Goal: Information Seeking & Learning: Check status

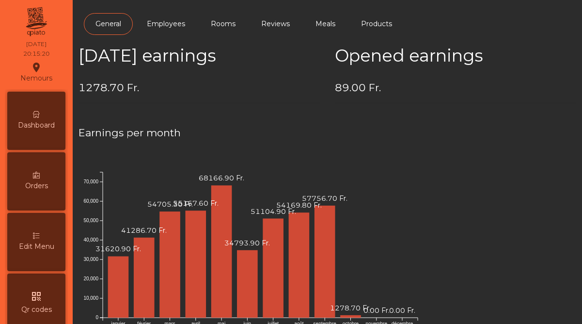
scroll to position [499, 0]
click at [48, 119] on div "Dashboard" at bounding box center [36, 121] width 58 height 58
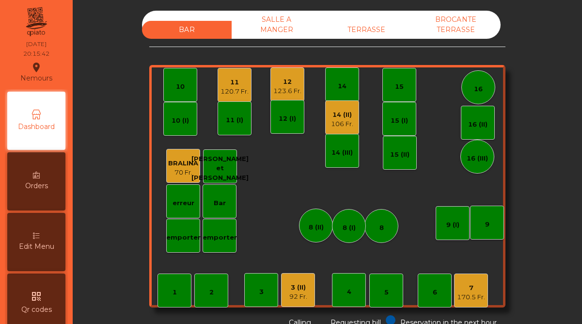
click at [235, 81] on div "11" at bounding box center [234, 83] width 28 height 10
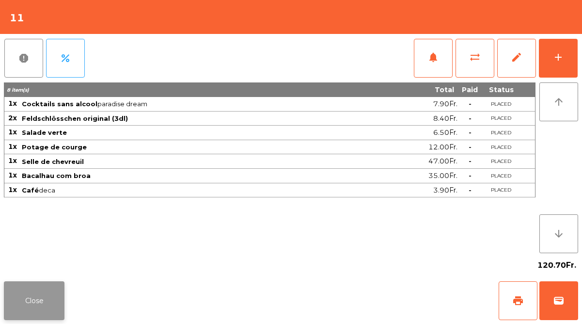
click at [44, 296] on button "Close" at bounding box center [34, 300] width 61 height 39
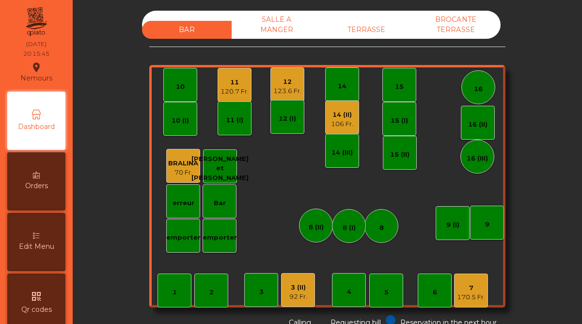
click at [281, 83] on div "12" at bounding box center [287, 82] width 28 height 10
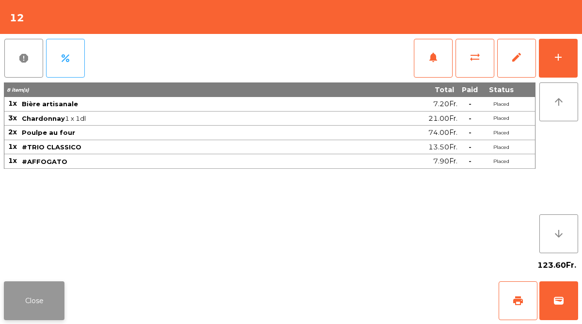
click at [39, 299] on button "Close" at bounding box center [34, 300] width 61 height 39
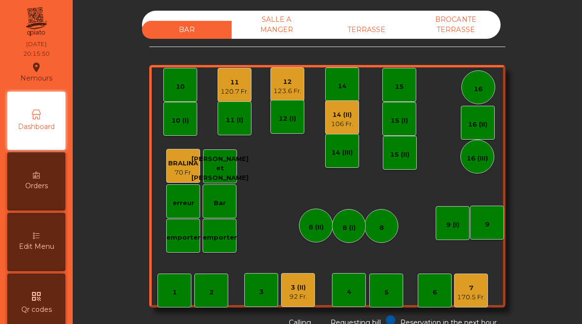
click at [236, 83] on div "11" at bounding box center [234, 83] width 28 height 10
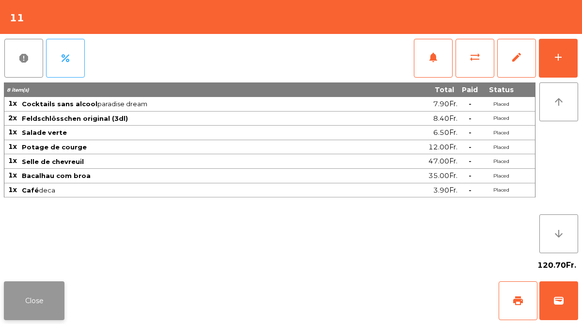
click at [40, 299] on button "Close" at bounding box center [34, 300] width 61 height 39
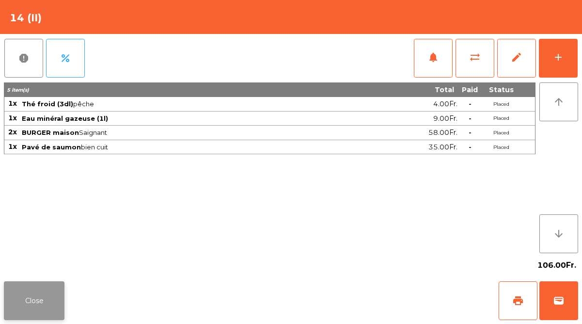
click at [51, 303] on button "Close" at bounding box center [34, 300] width 61 height 39
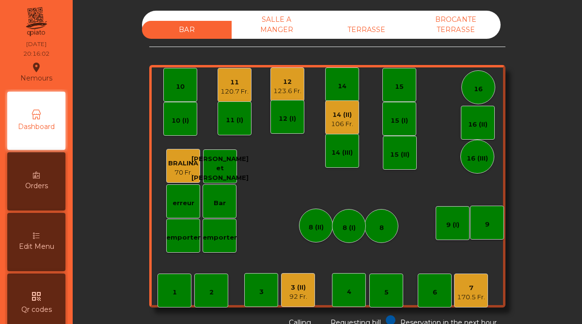
click at [475, 290] on div "7" at bounding box center [471, 288] width 28 height 10
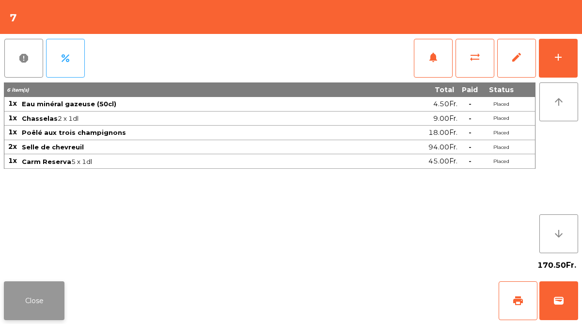
click at [31, 296] on button "Close" at bounding box center [34, 300] width 61 height 39
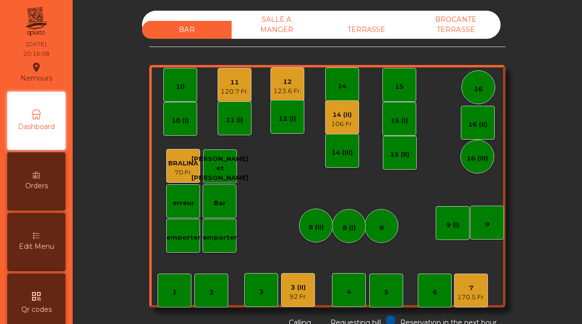
click at [300, 287] on div "3 (II)" at bounding box center [298, 287] width 18 height 10
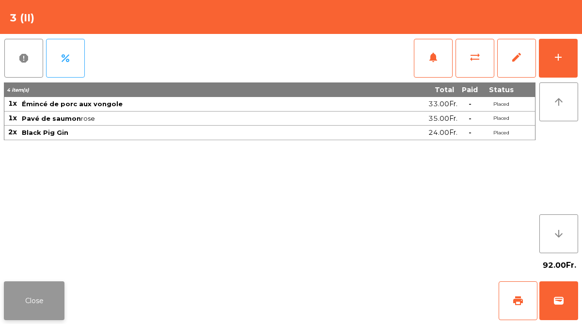
click at [52, 305] on button "Close" at bounding box center [34, 300] width 61 height 39
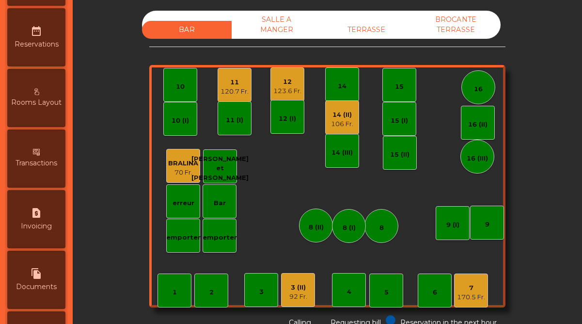
scroll to position [499, 0]
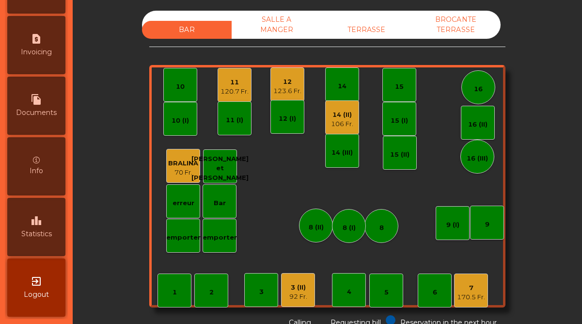
click at [38, 235] on span "Statistics" at bounding box center [36, 234] width 31 height 10
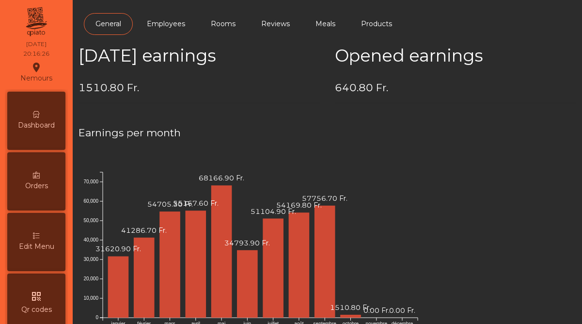
click at [37, 137] on div "Dashboard" at bounding box center [36, 121] width 58 height 58
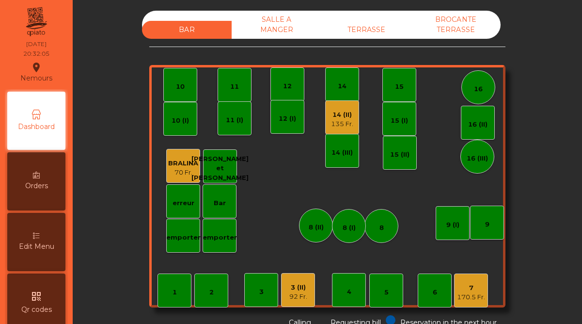
click at [343, 124] on div "135 Fr." at bounding box center [342, 124] width 22 height 10
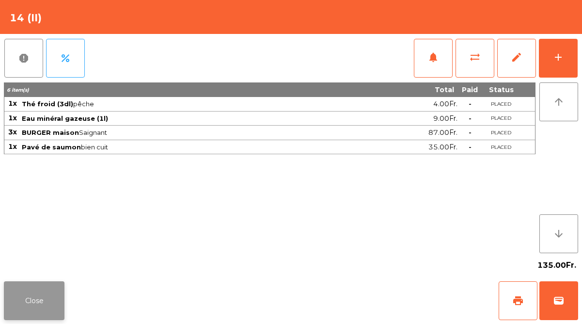
click at [61, 299] on button "Close" at bounding box center [34, 300] width 61 height 39
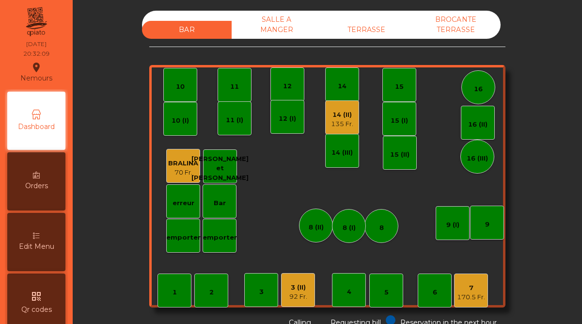
click at [478, 298] on div "170.5 Fr." at bounding box center [471, 297] width 28 height 10
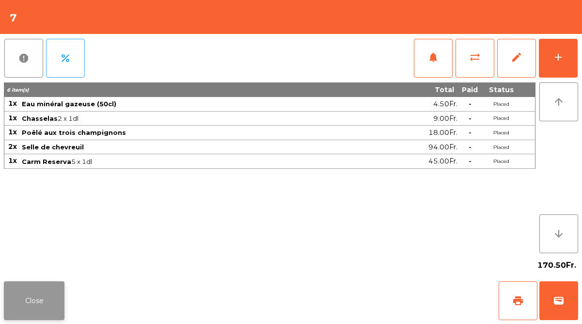
click at [47, 296] on button "Close" at bounding box center [34, 300] width 61 height 39
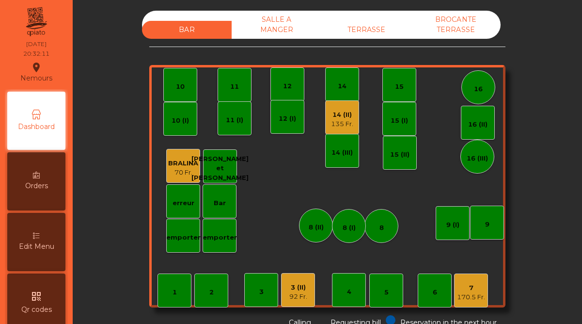
click at [296, 298] on div "92 Fr." at bounding box center [298, 297] width 18 height 10
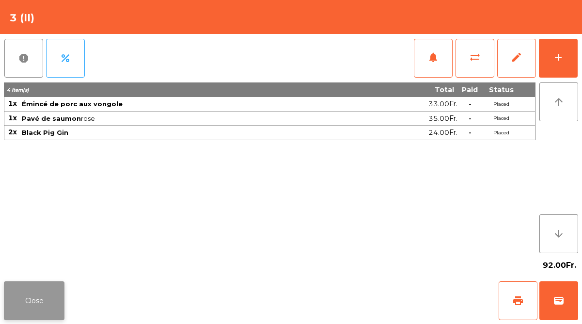
click at [39, 302] on button "Close" at bounding box center [34, 300] width 61 height 39
